Goal: Find specific page/section: Find specific page/section

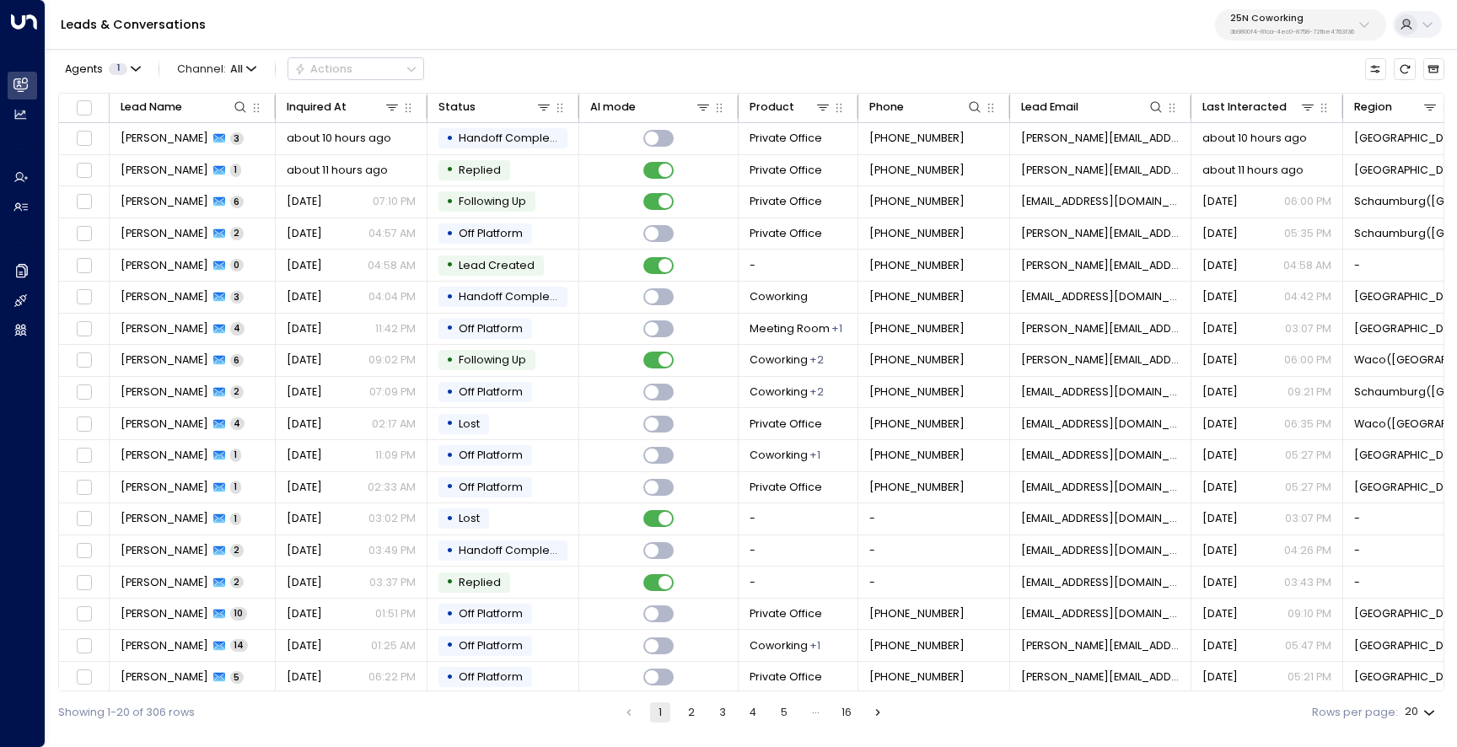
click at [1278, 24] on p "25N Coworking" at bounding box center [1292, 18] width 124 height 10
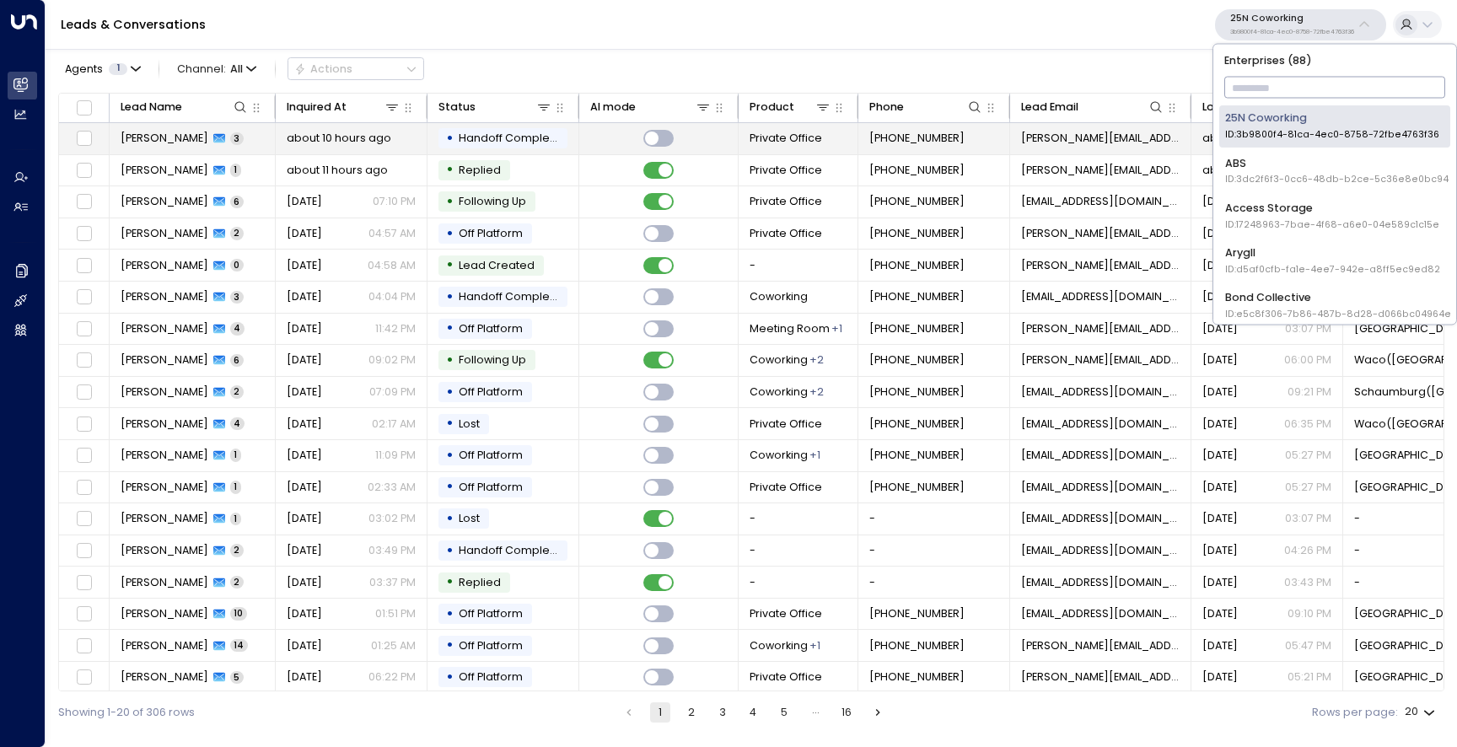
click at [132, 134] on span "Russ Sher" at bounding box center [165, 138] width 88 height 15
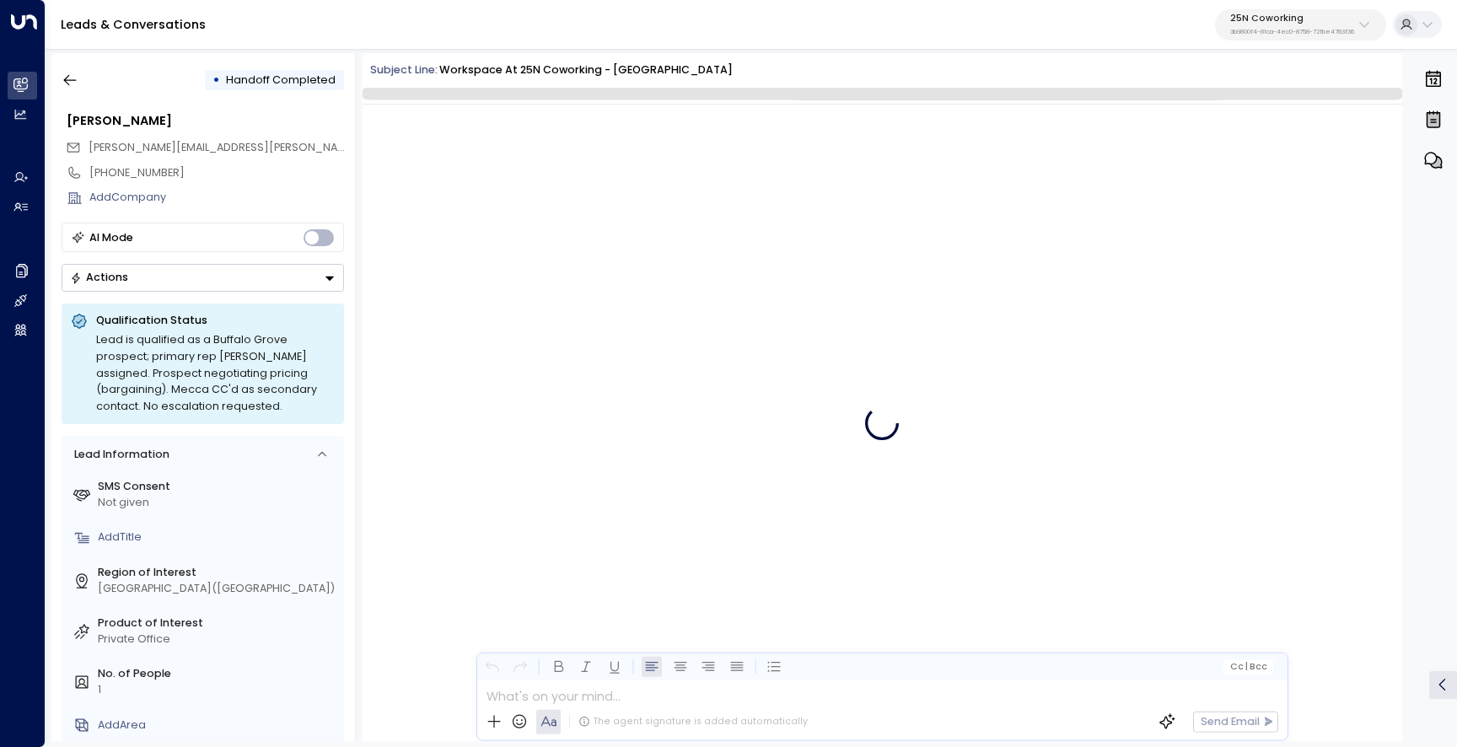
scroll to position [437, 0]
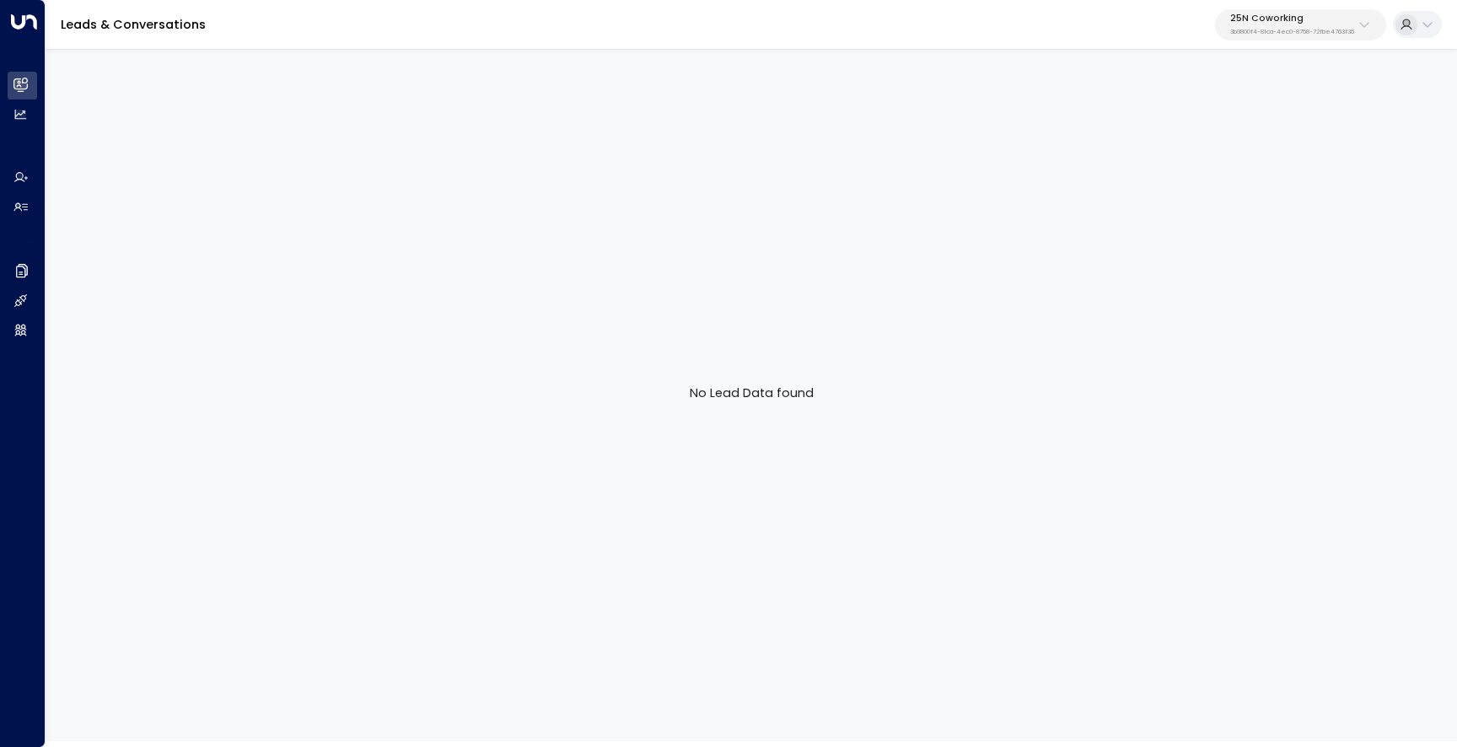
click at [1282, 23] on p "25N Coworking" at bounding box center [1292, 18] width 124 height 10
type input "**********"
click at [1286, 109] on li "Storage Star ID: bc340fee-f559-48fc-84eb-70f3f6817ad8" at bounding box center [1334, 125] width 231 height 41
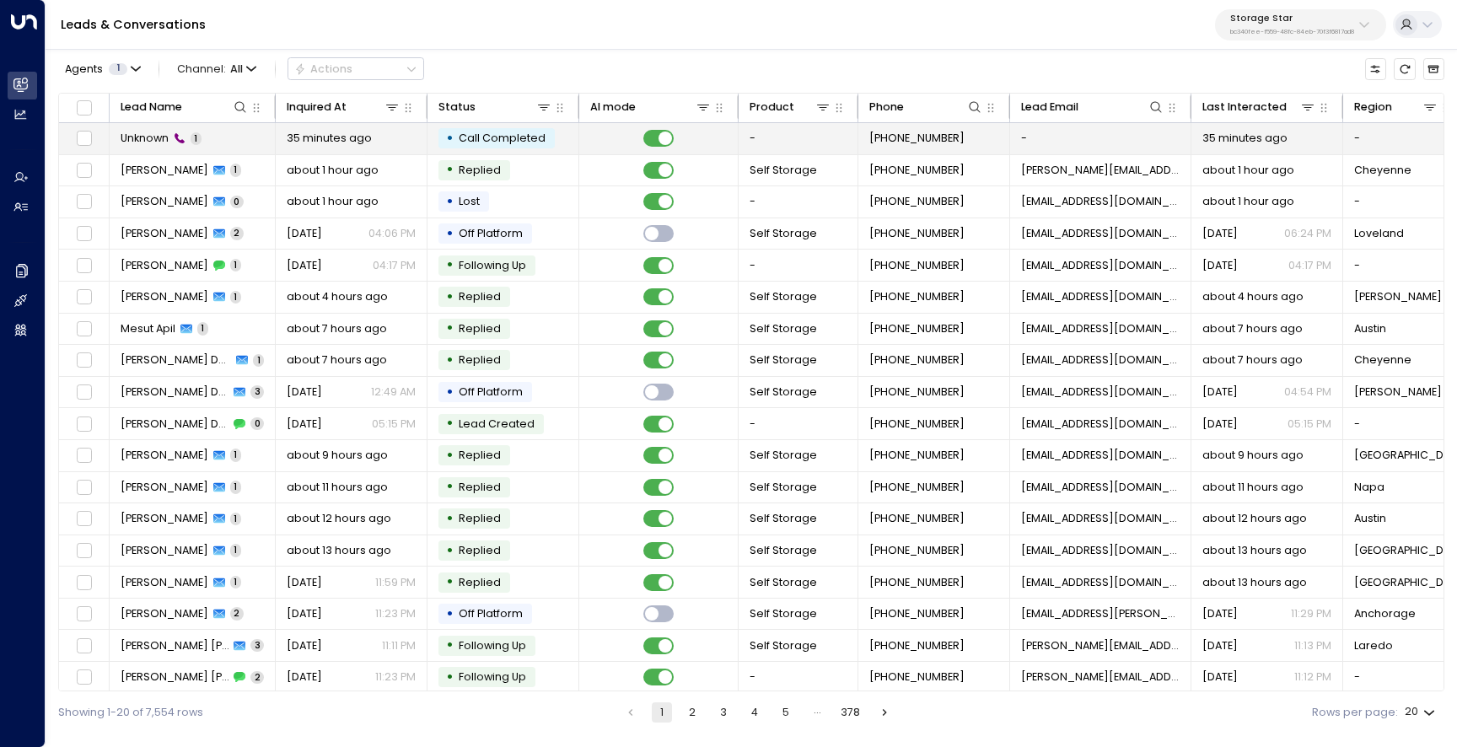
click at [157, 142] on span "Unknown" at bounding box center [145, 138] width 48 height 15
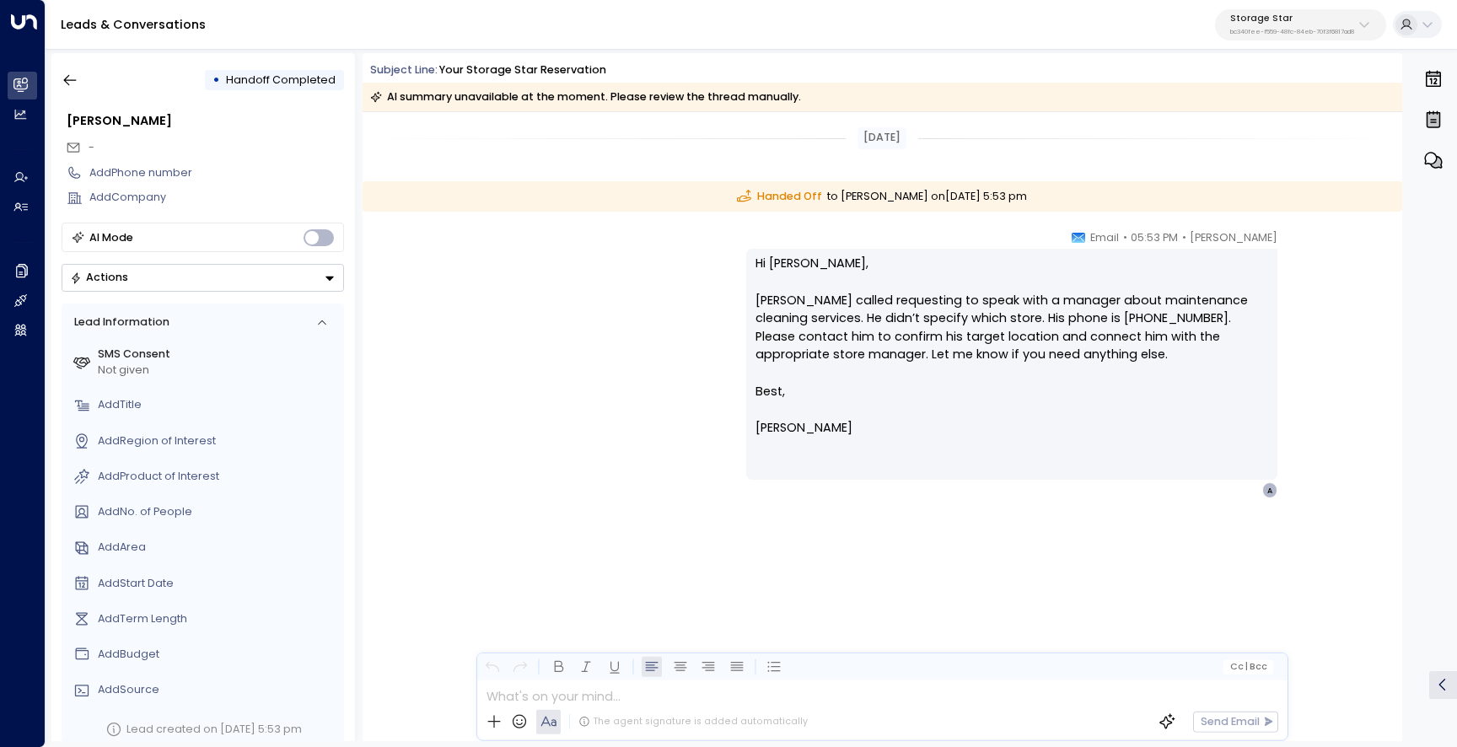
click at [692, 330] on div "[PERSON_NAME] • 05:53 PM • Email Hi [PERSON_NAME], [PERSON_NAME] called request…" at bounding box center [881, 363] width 865 height 269
